Goal: Task Accomplishment & Management: Manage account settings

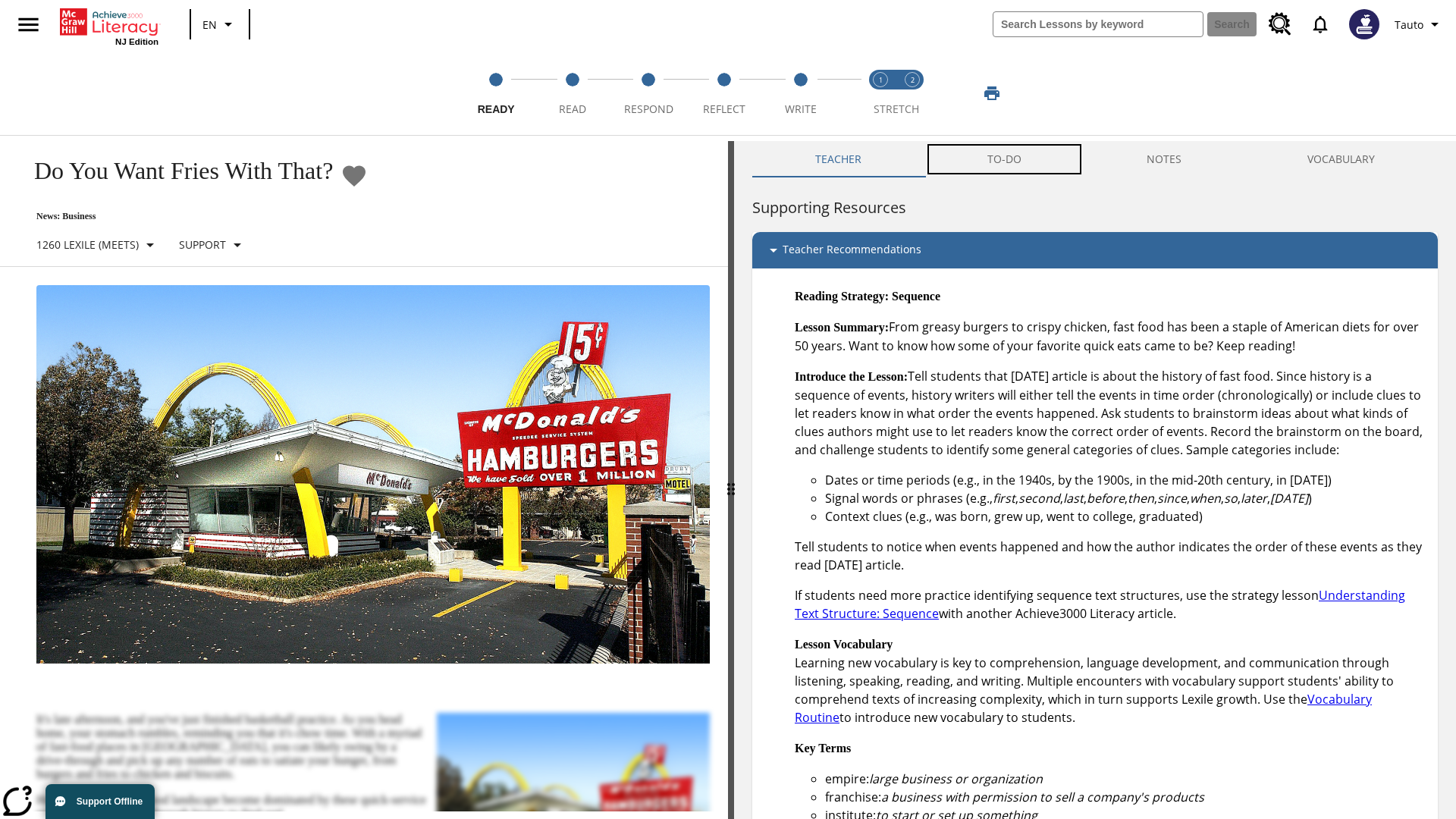
click at [1005, 160] on button "TO-DO" at bounding box center [1003, 159] width 160 height 36
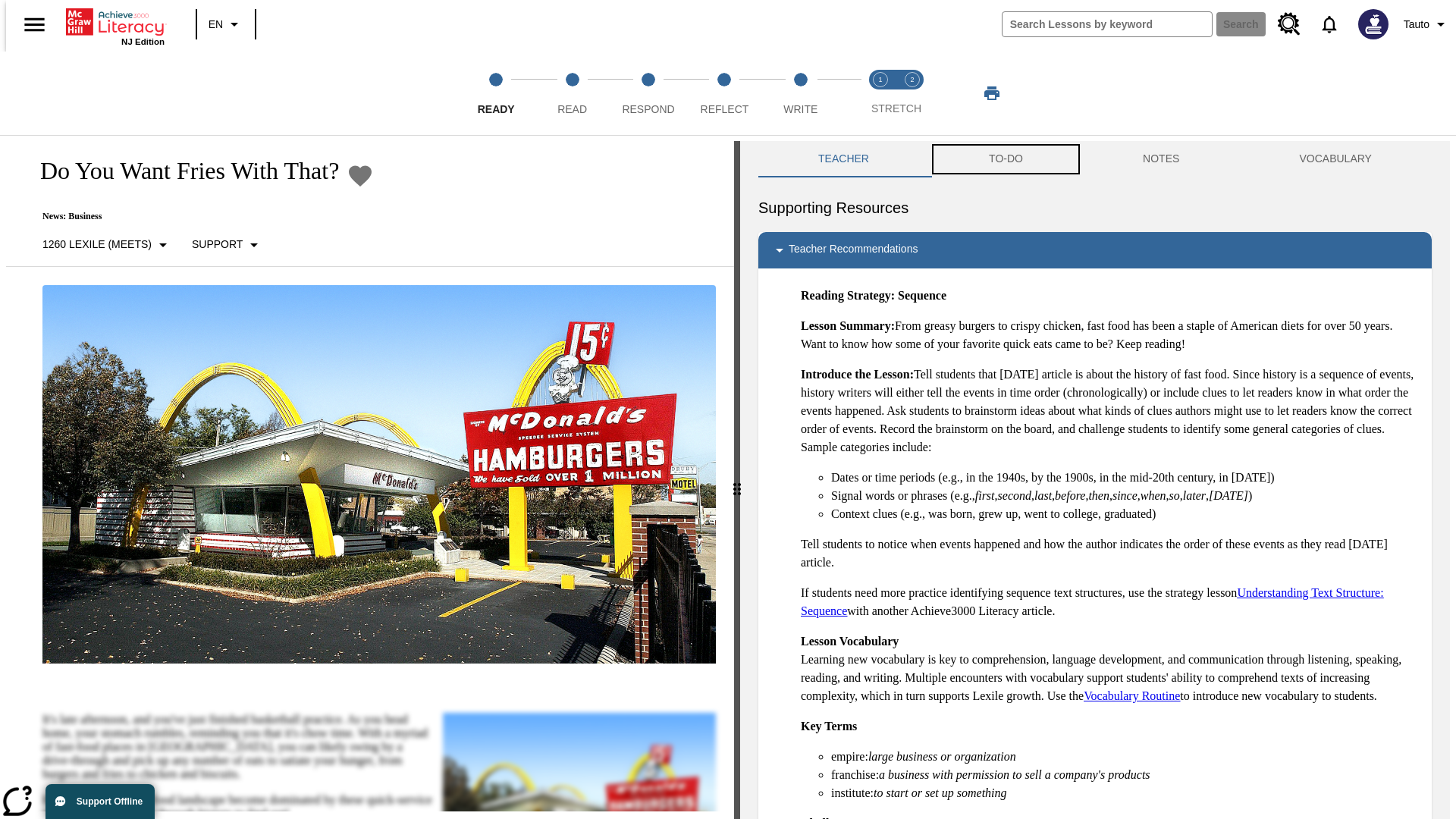
click at [1005, 160] on button "TO-DO" at bounding box center [1005, 159] width 154 height 36
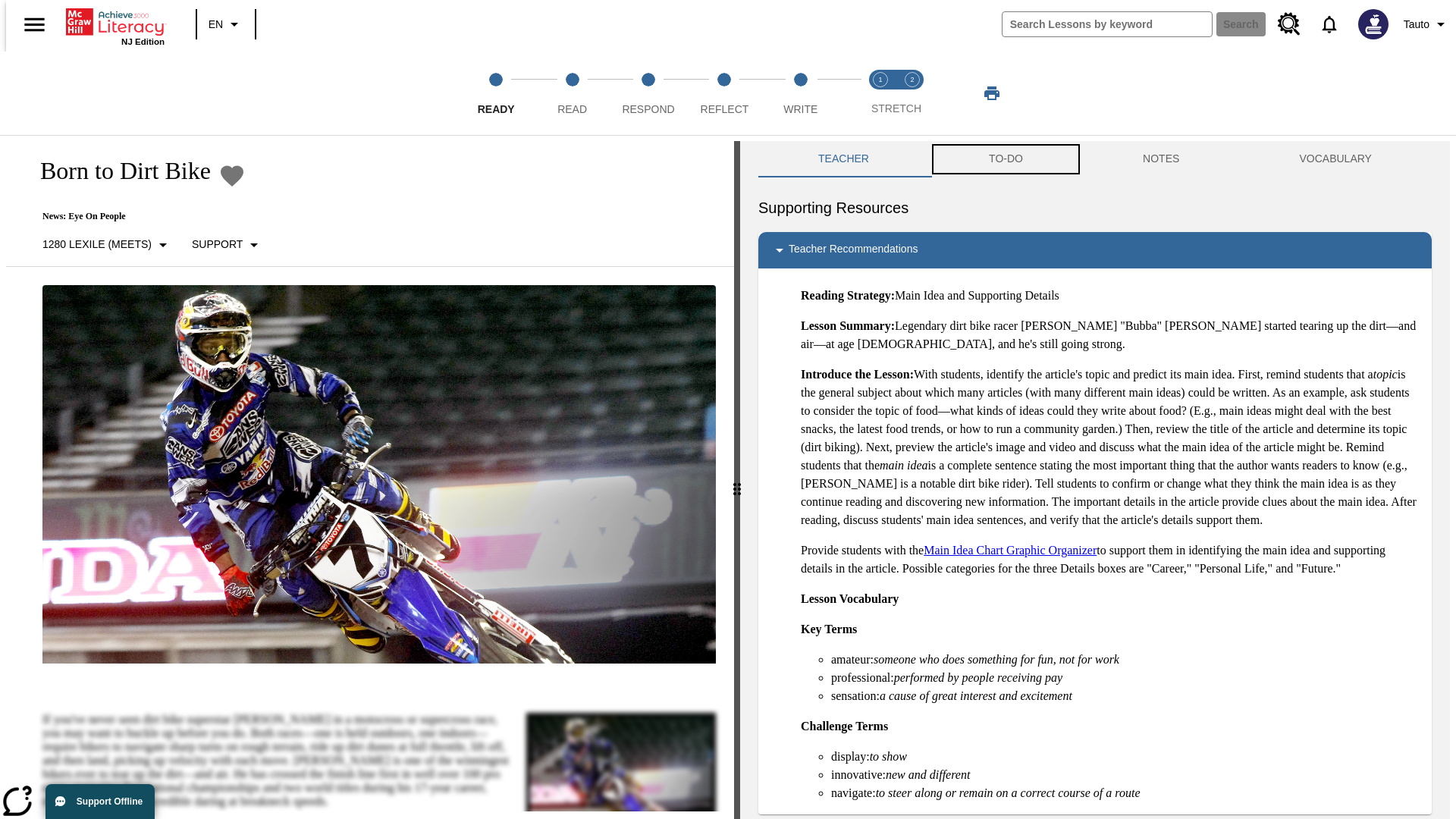
click at [1005, 160] on button "TO-DO" at bounding box center [1005, 159] width 154 height 36
